Goal: Task Accomplishment & Management: Manage account settings

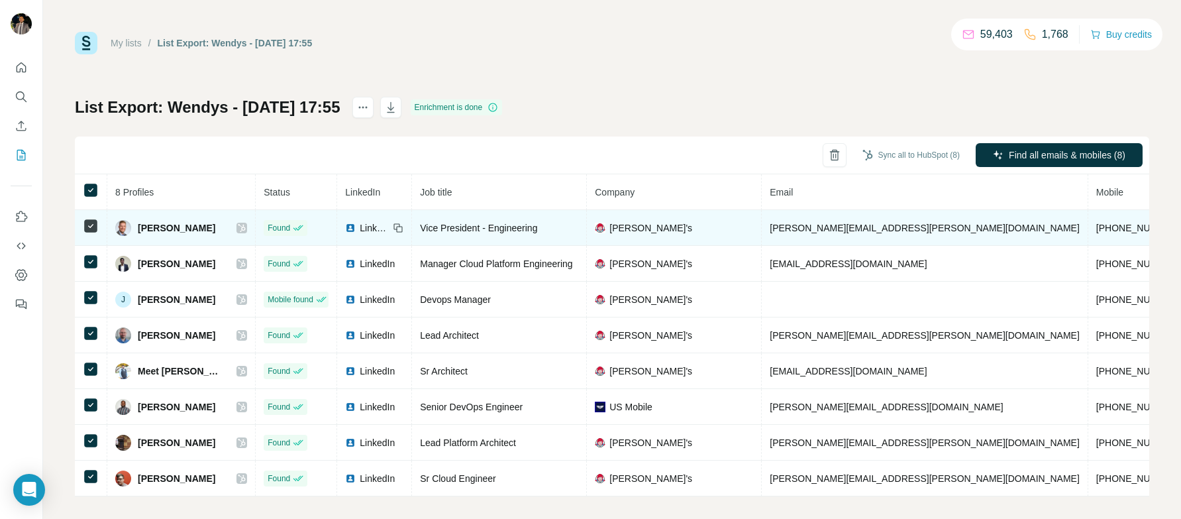
scroll to position [17, 0]
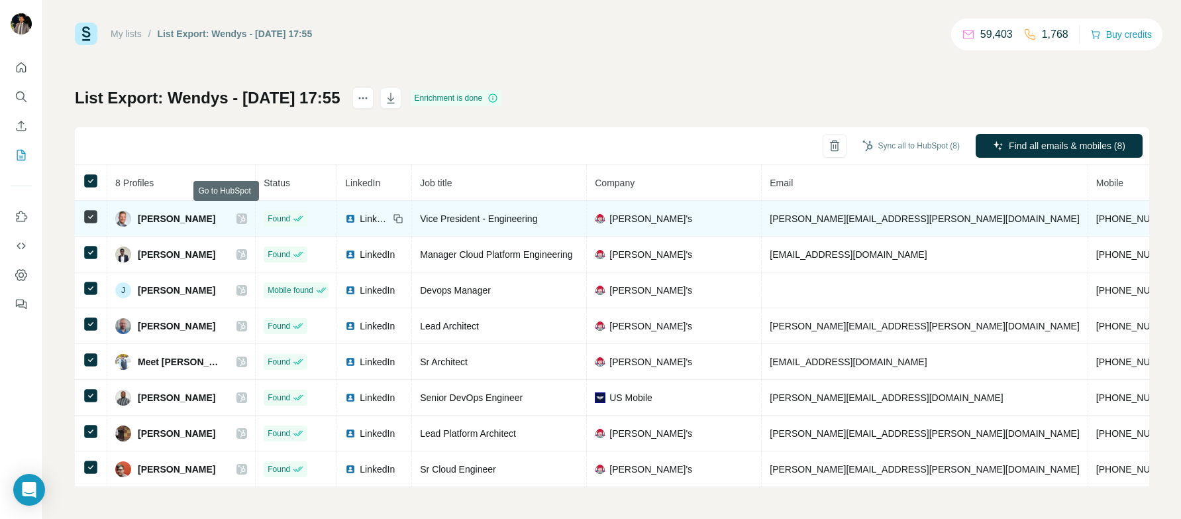
click at [238, 213] on icon at bounding box center [242, 218] width 8 height 11
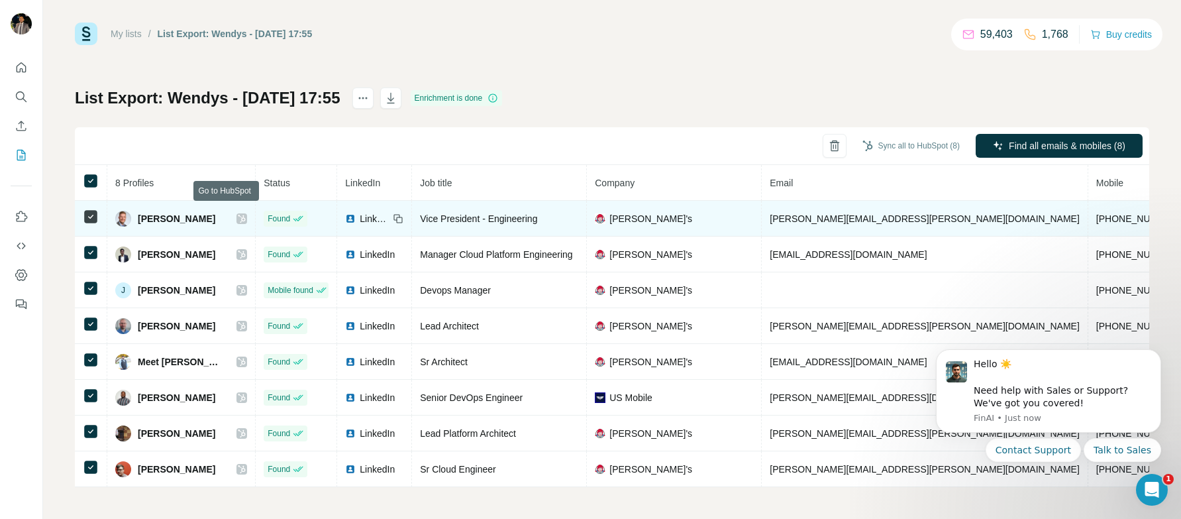
scroll to position [0, 0]
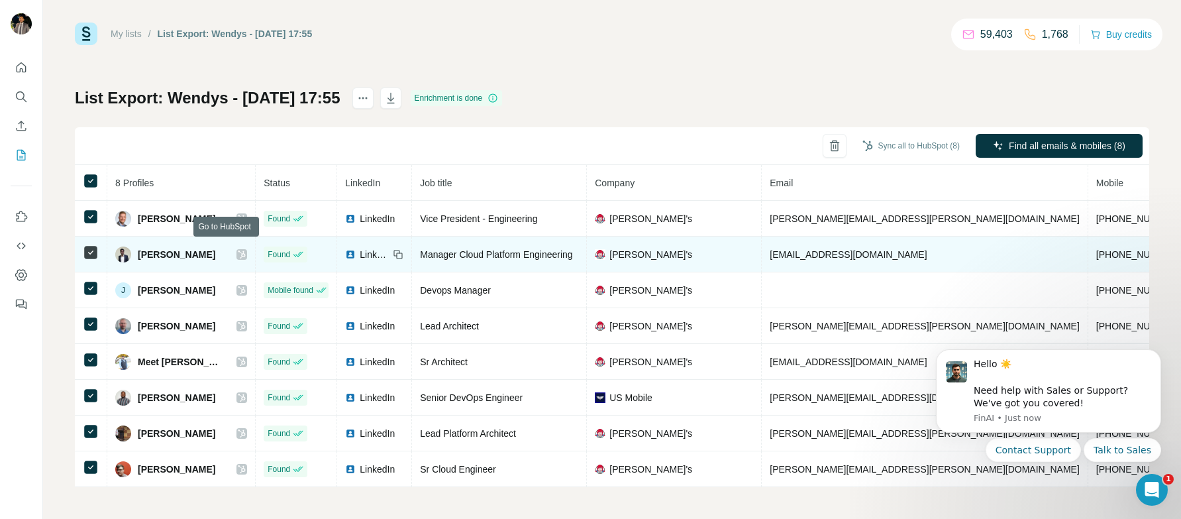
click at [238, 250] on icon at bounding box center [241, 254] width 7 height 8
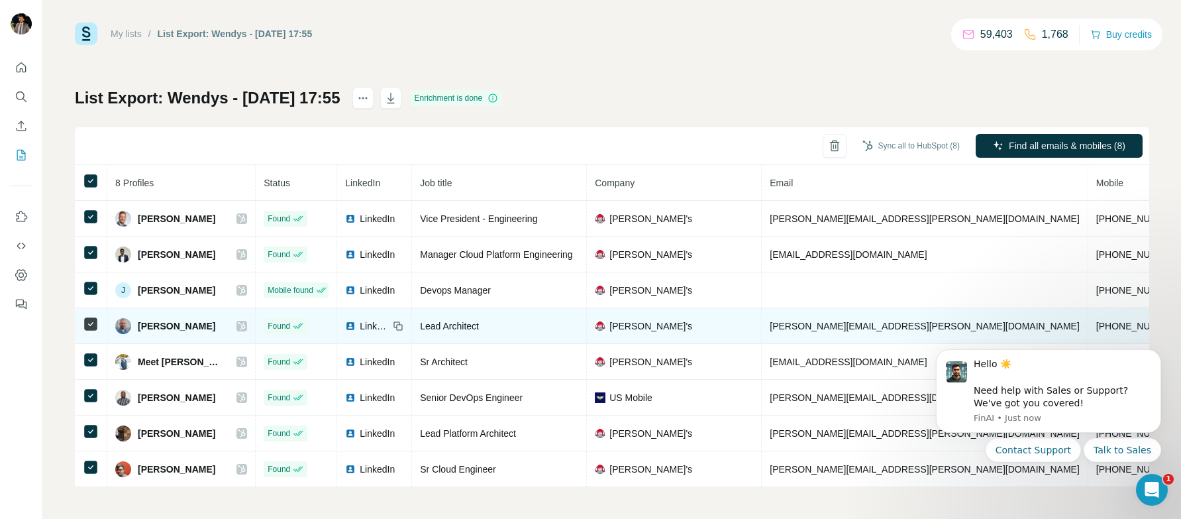
click at [238, 321] on icon at bounding box center [242, 326] width 8 height 11
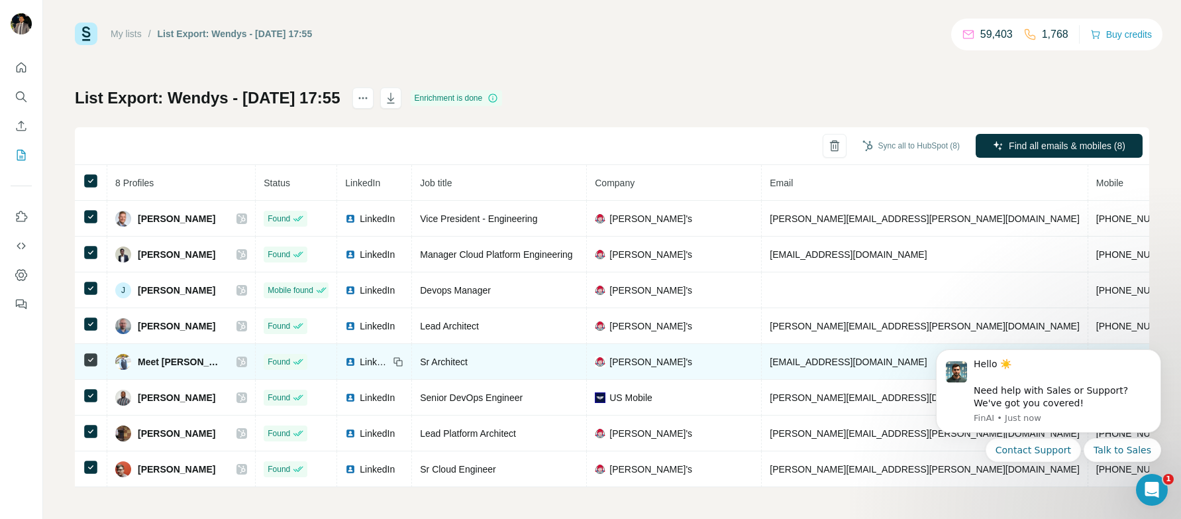
click at [238, 358] on icon at bounding box center [241, 362] width 7 height 8
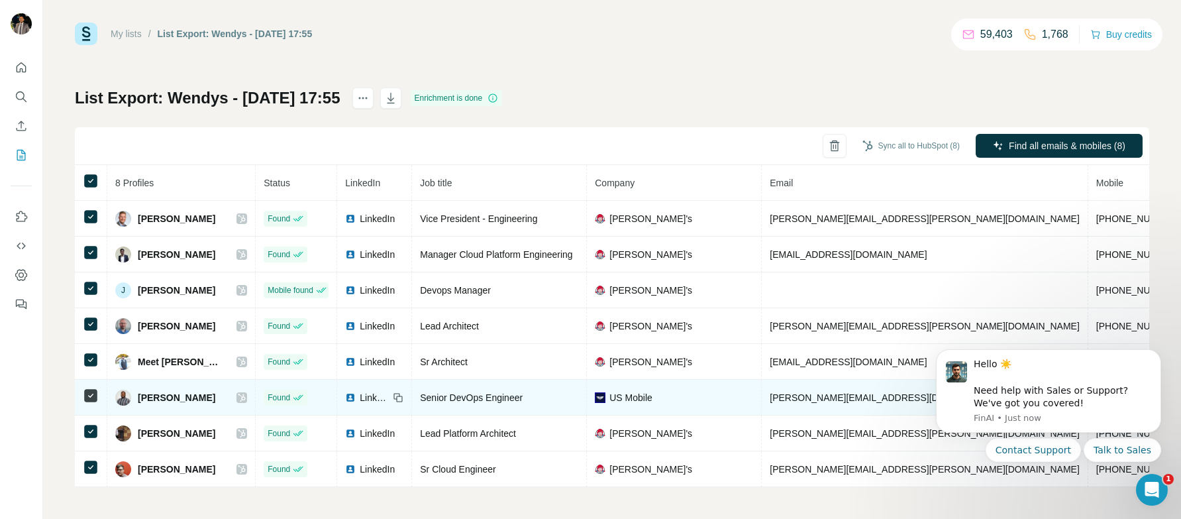
click at [345, 392] on img at bounding box center [350, 397] width 11 height 11
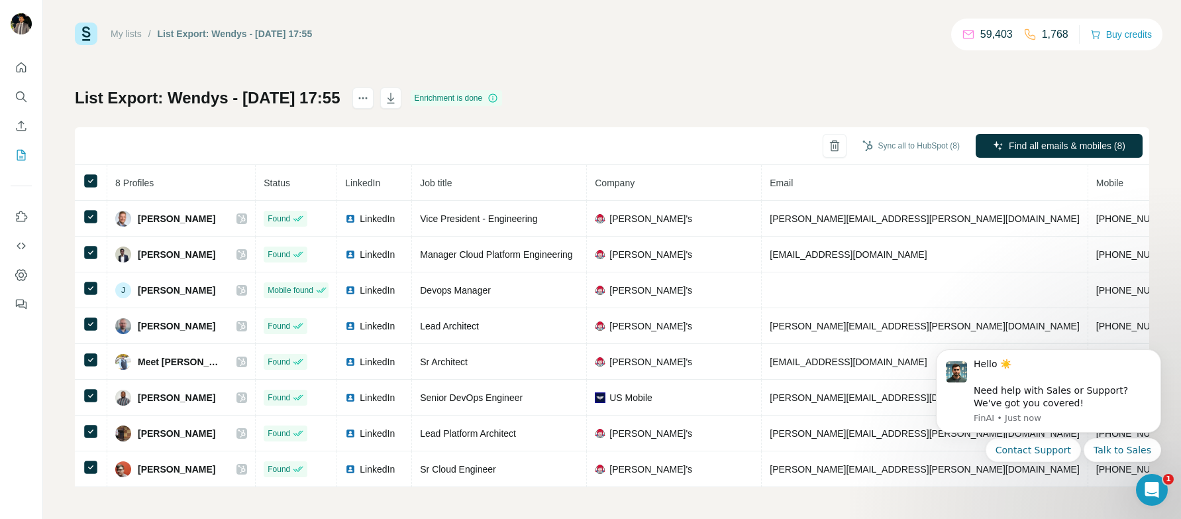
click at [585, 56] on div "My lists / List Export: Wendys - [DATE] 17:55 59,403 1,768 Buy credits List Exp…" at bounding box center [612, 255] width 1074 height 464
click at [838, 142] on icon "button" at bounding box center [844, 145] width 13 height 13
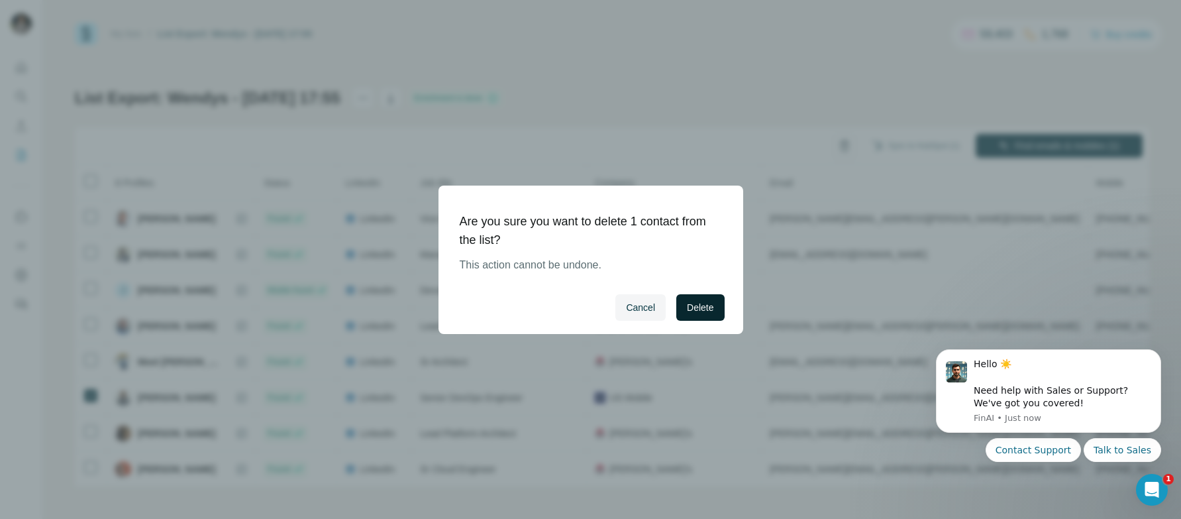
click at [715, 305] on button "Delete" at bounding box center [700, 307] width 48 height 26
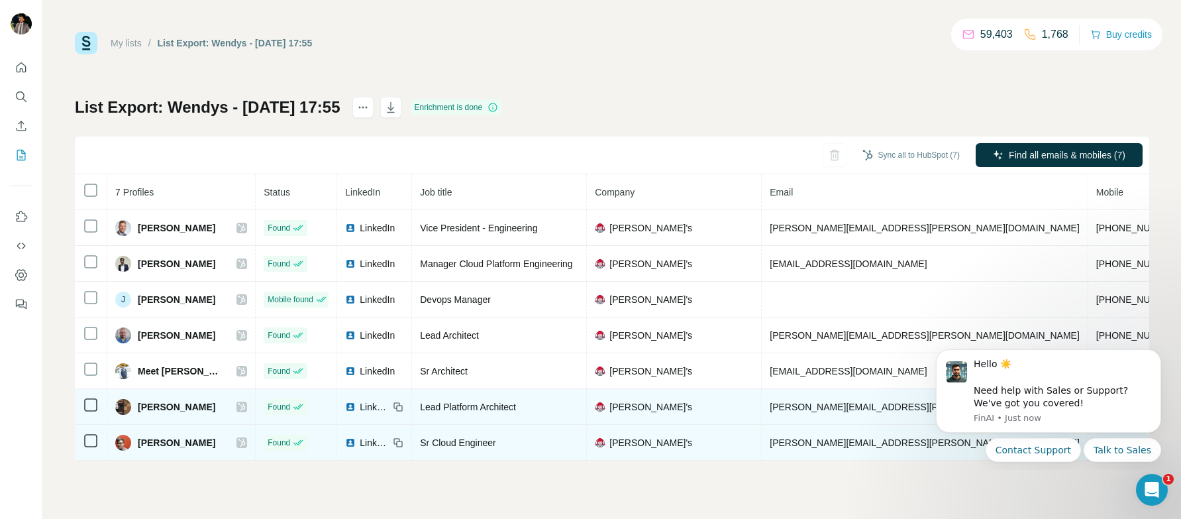
click at [238, 406] on icon at bounding box center [241, 407] width 7 height 8
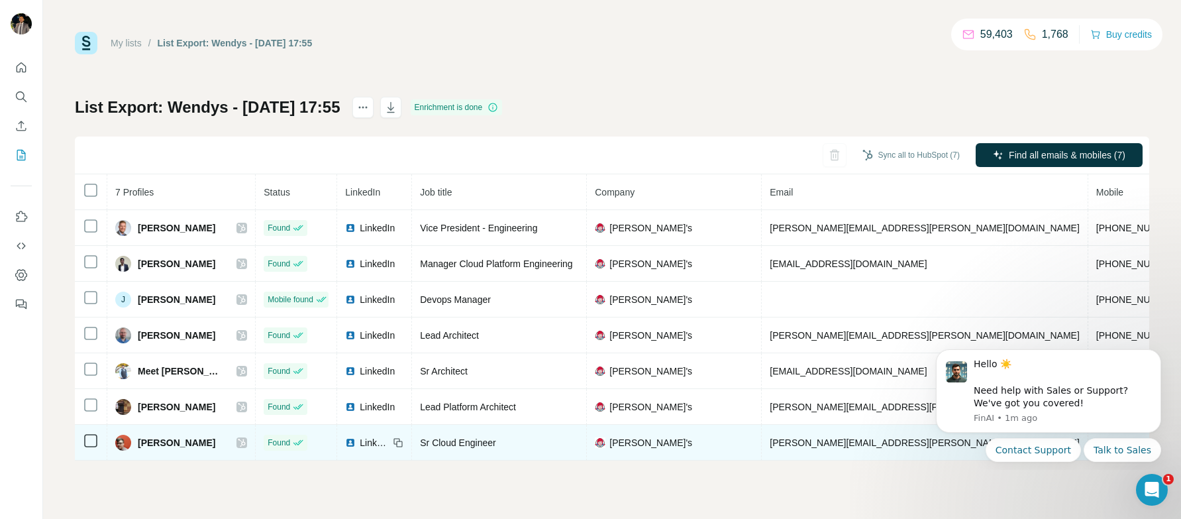
click at [238, 439] on icon at bounding box center [242, 442] width 8 height 11
